Goal: Task Accomplishment & Management: Manage account settings

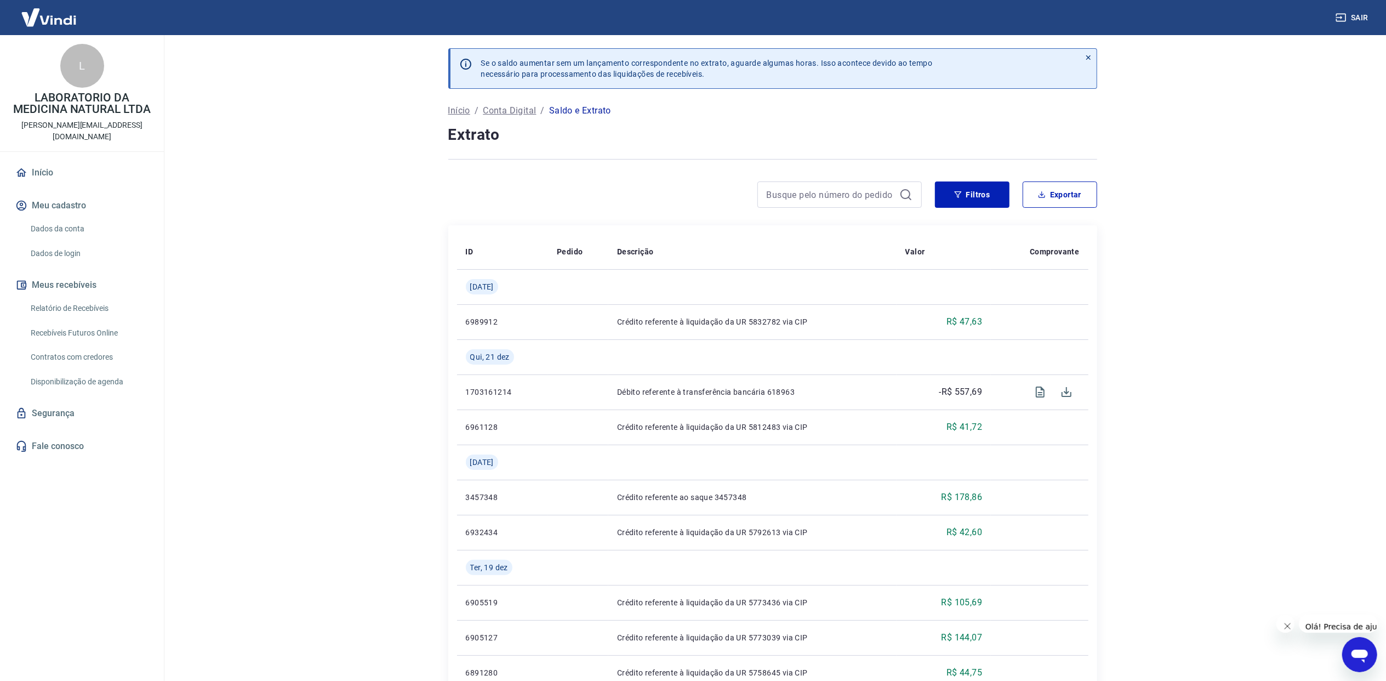
click at [93, 297] on link "Relatório de Recebíveis" at bounding box center [88, 308] width 124 height 22
